Goal: Check status

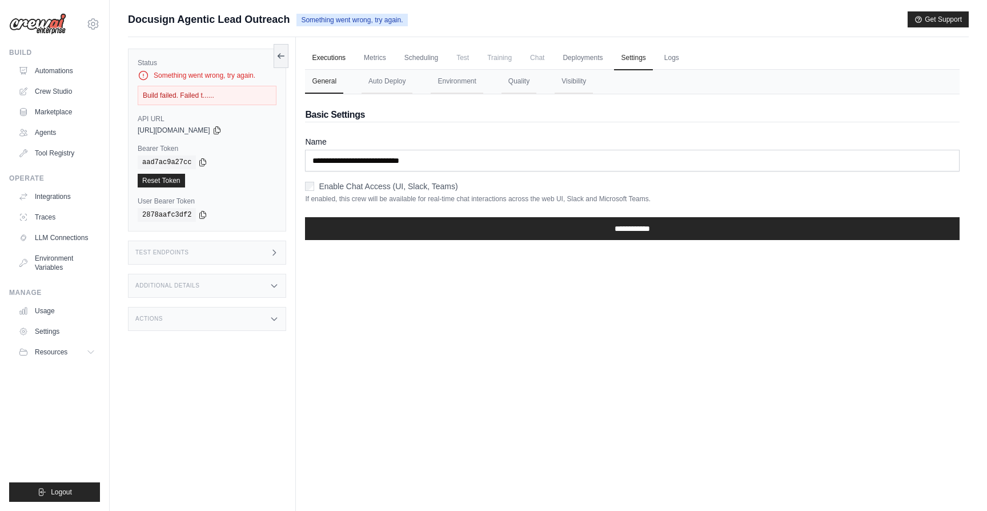
click at [330, 52] on link "Executions" at bounding box center [328, 58] width 47 height 24
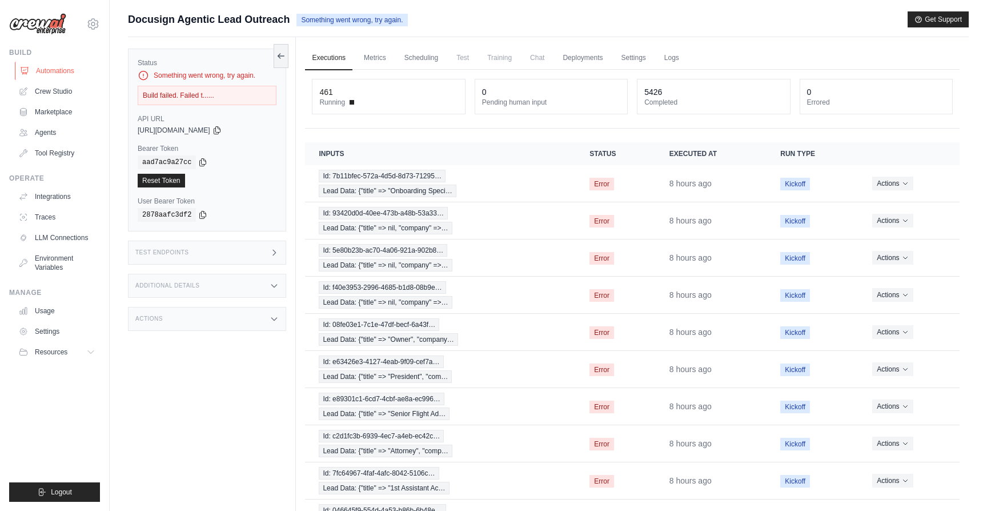
click at [55, 73] on link "Automations" at bounding box center [58, 71] width 86 height 18
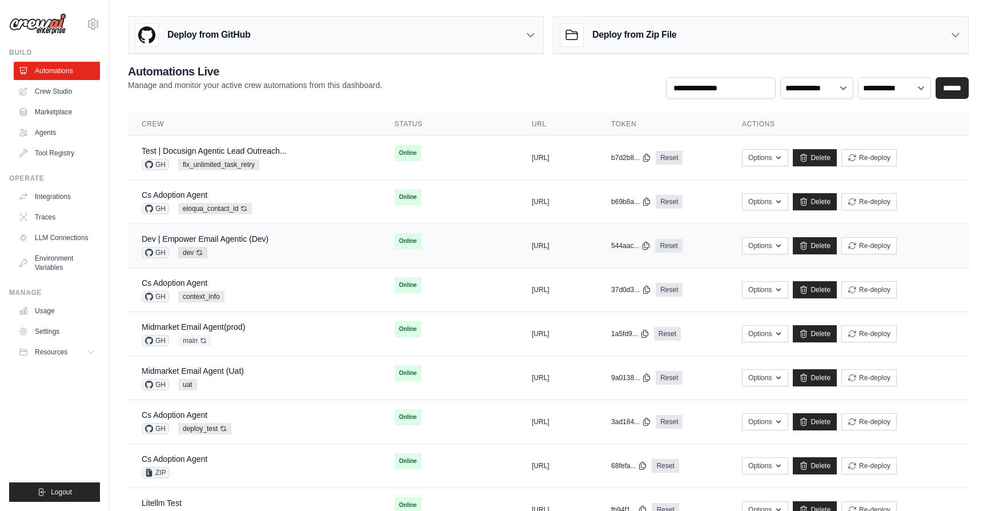
click at [231, 266] on td "Dev | Empower Email Agentic (Dev) GH dev Auto-deploy enabled" at bounding box center [254, 246] width 253 height 44
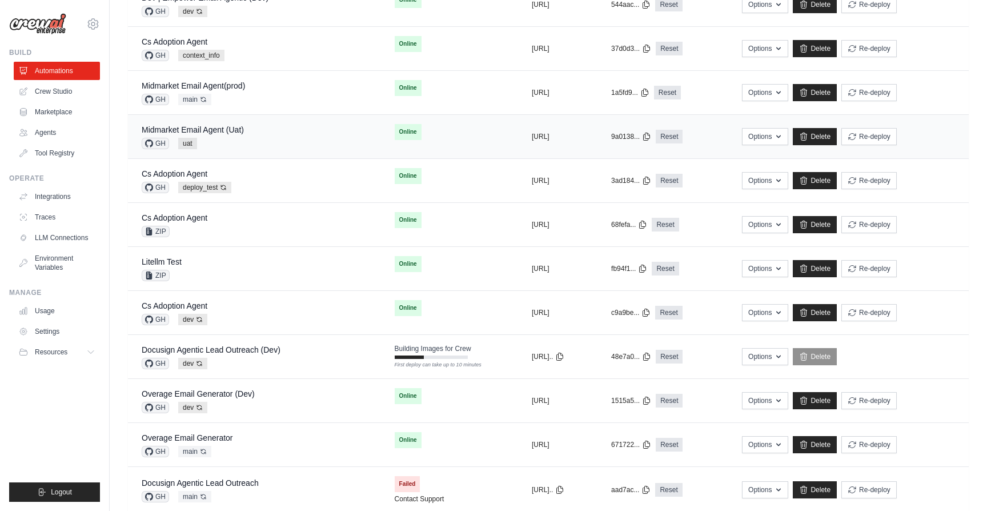
scroll to position [274, 0]
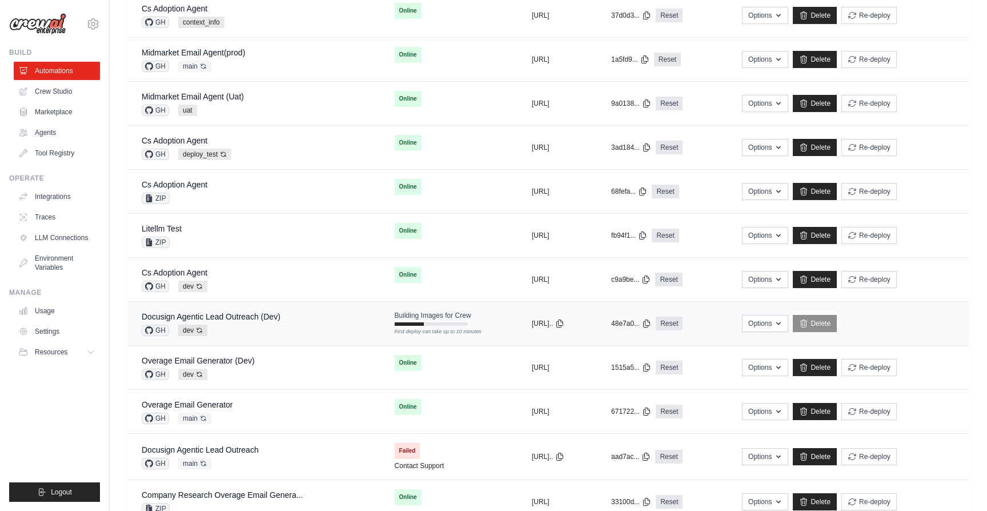
click at [270, 321] on div "Docusign Agentic Lead Outreach (Dev)" at bounding box center [211, 316] width 139 height 11
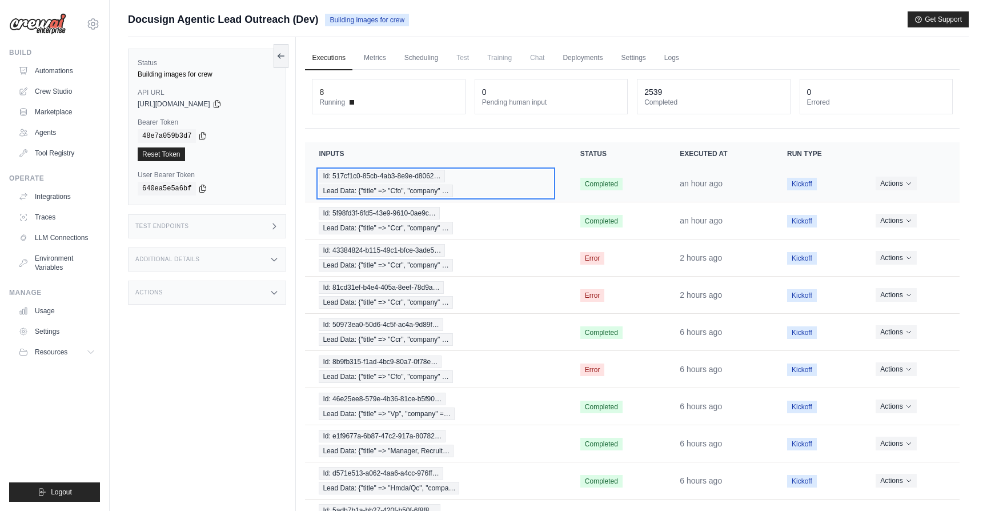
click at [499, 187] on div "Id: 517cf1c0-85cb-4ab3-8e9e-d8062… Lead Data: {"title" => "Cfo", "company" …" at bounding box center [436, 183] width 234 height 27
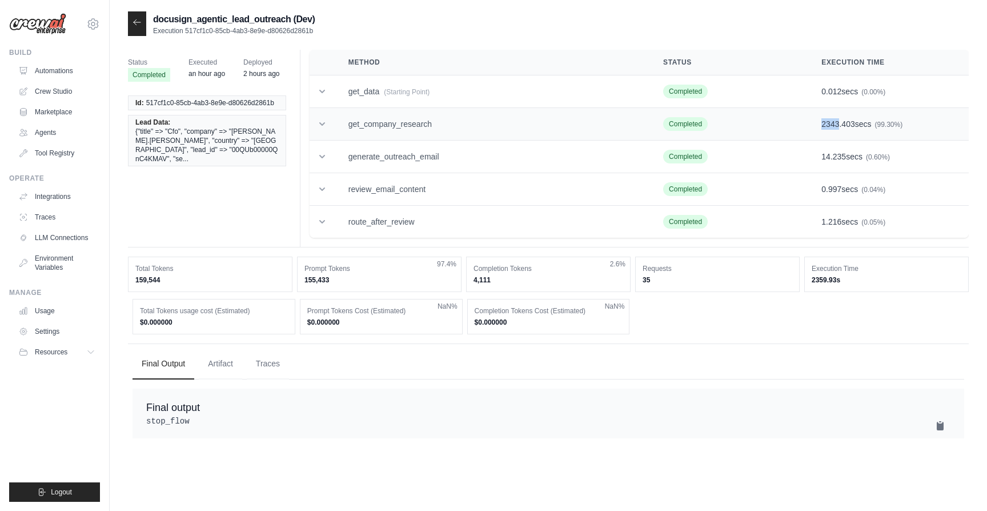
drag, startPoint x: 813, startPoint y: 119, endPoint x: 838, endPoint y: 123, distance: 25.9
click at [838, 123] on td "2343.403 secs (99.30%)" at bounding box center [888, 124] width 161 height 33
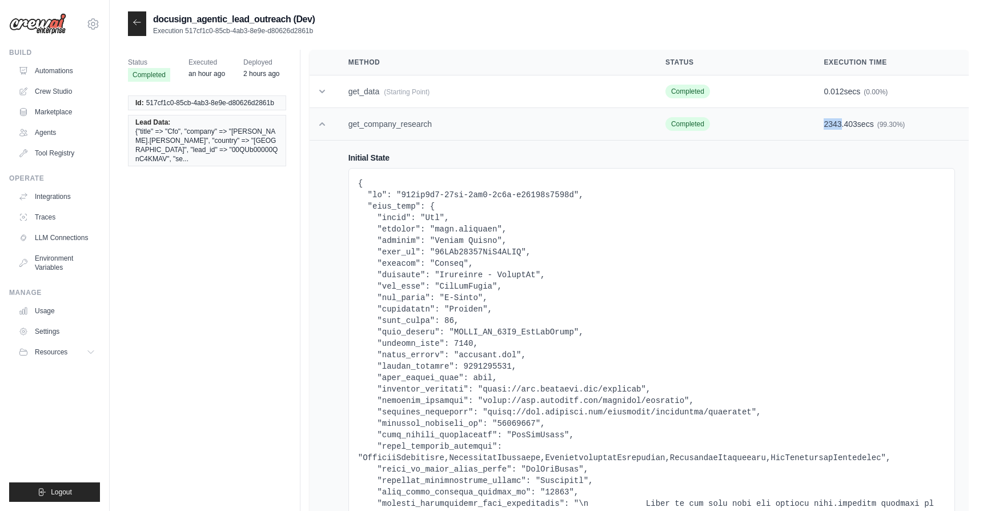
copy span "2343"
click at [318, 126] on icon at bounding box center [322, 123] width 11 height 11
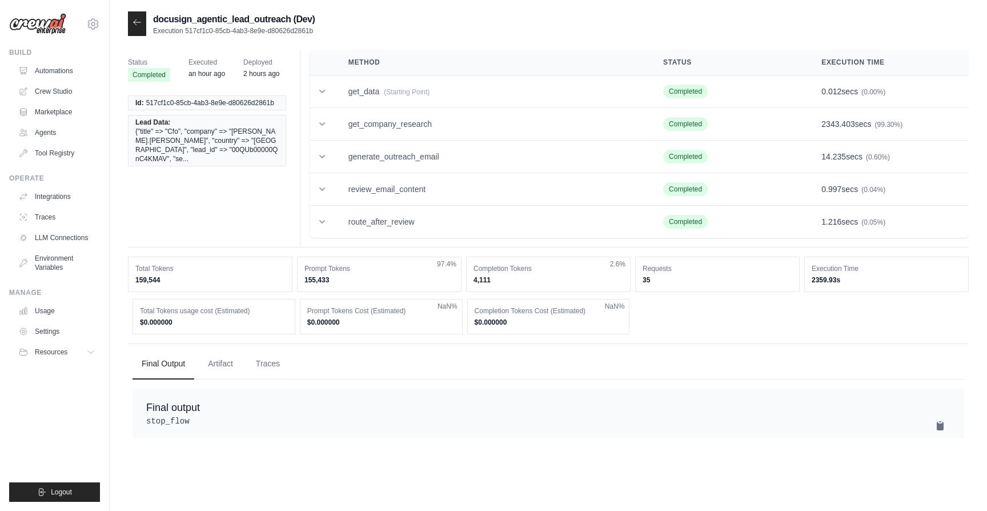
click at [136, 29] on div at bounding box center [137, 23] width 18 height 25
click at [137, 23] on icon at bounding box center [137, 22] width 9 height 9
